Goal: Check status

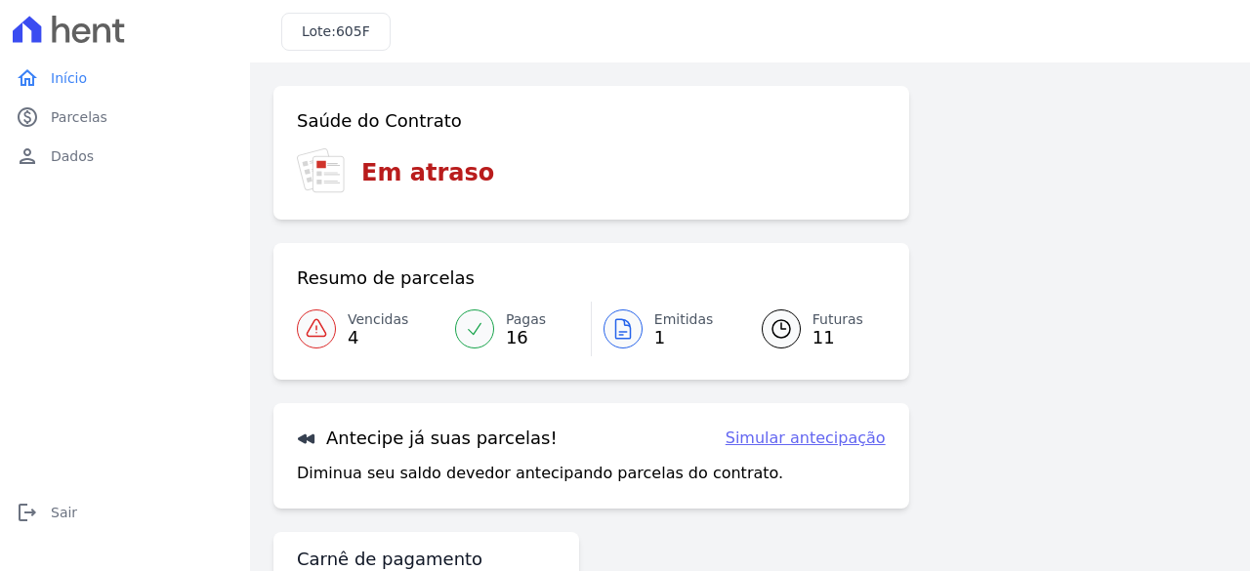
click at [351, 309] on span "Vencidas" at bounding box center [378, 319] width 61 height 21
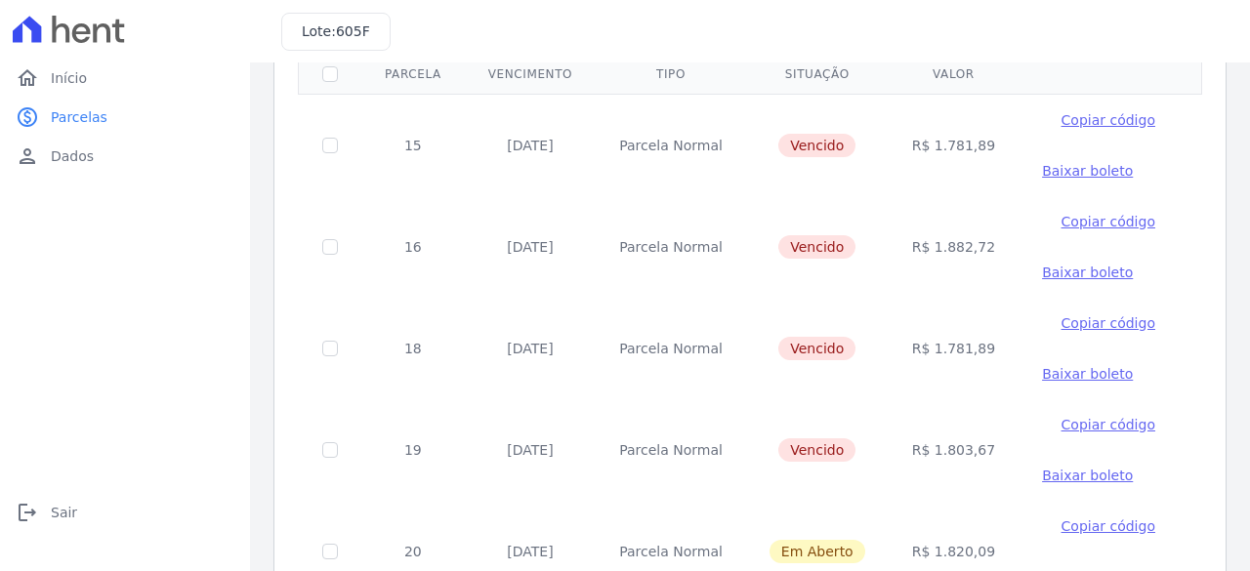
scroll to position [160, 0]
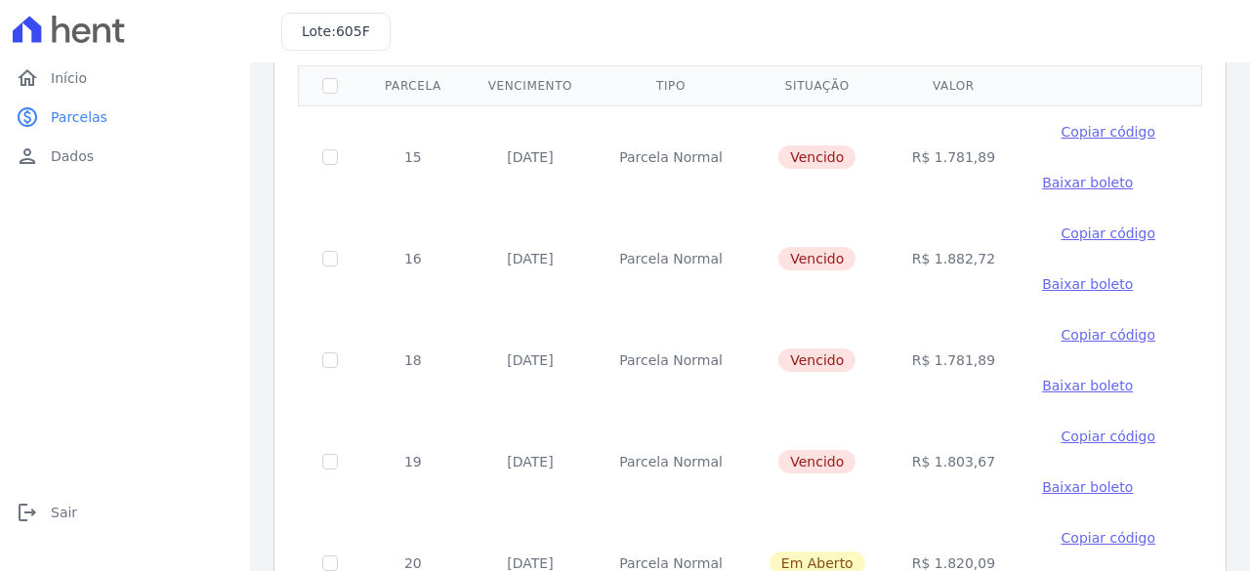
drag, startPoint x: 95, startPoint y: 1, endPoint x: 95, endPoint y: -21, distance: 21.5
click at [95, 0] on html "home Início home Início paid Parcelas paid Parcelas person Dados person Dados l…" at bounding box center [625, 285] width 1250 height 571
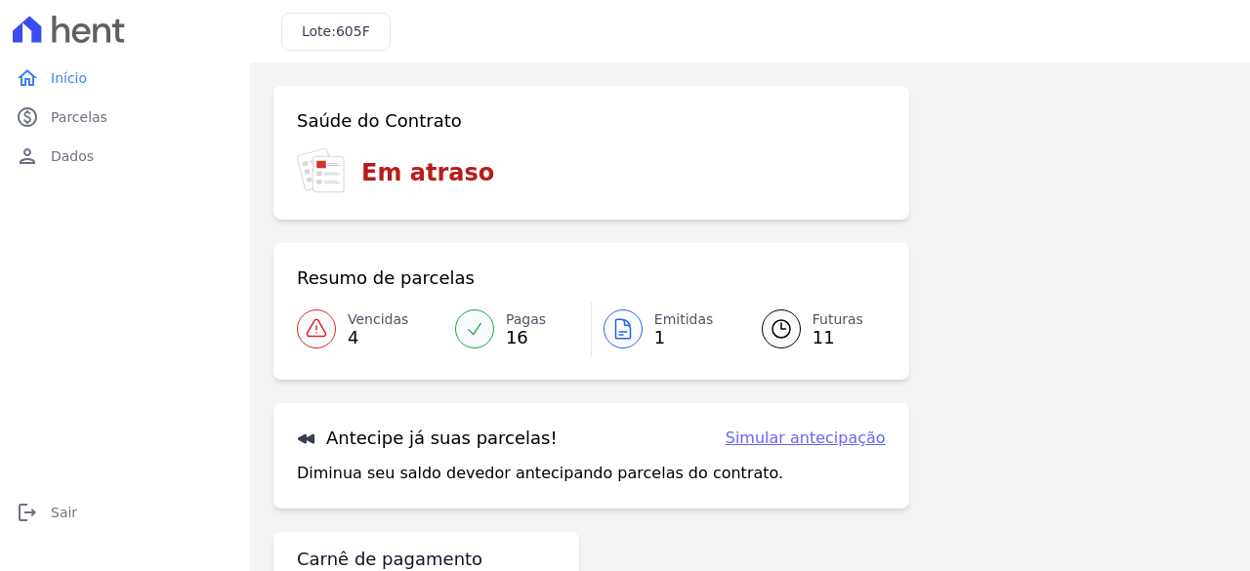
click at [347, 330] on link "Vencidas 4" at bounding box center [370, 329] width 146 height 55
